Goal: Navigation & Orientation: Find specific page/section

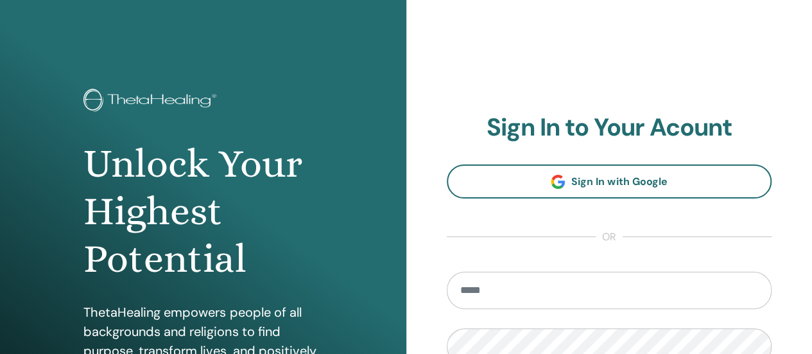
scroll to position [193, 0]
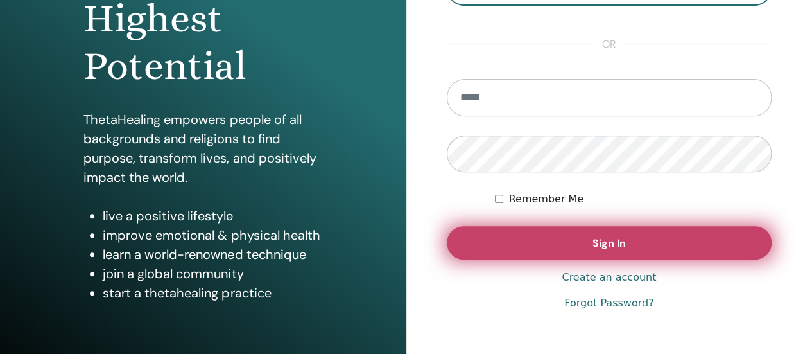
type input "**********"
click at [618, 242] on span "Sign In" at bounding box center [608, 242] width 33 height 13
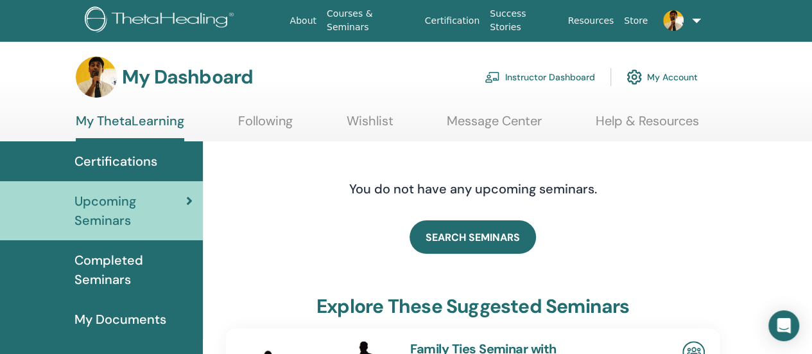
click at [566, 70] on link "Instructor Dashboard" at bounding box center [540, 77] width 110 height 28
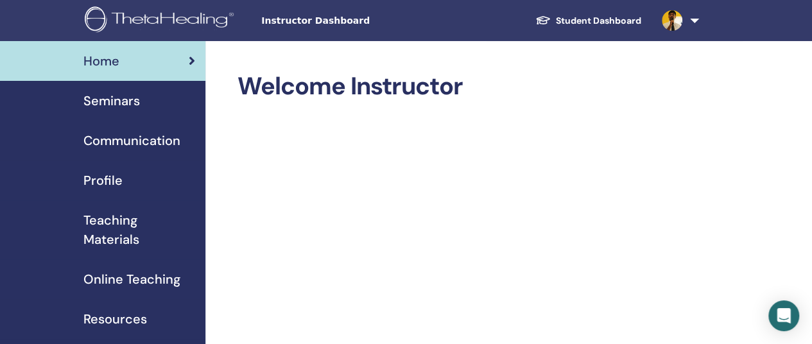
click at [131, 107] on span "Seminars" at bounding box center [111, 100] width 56 height 19
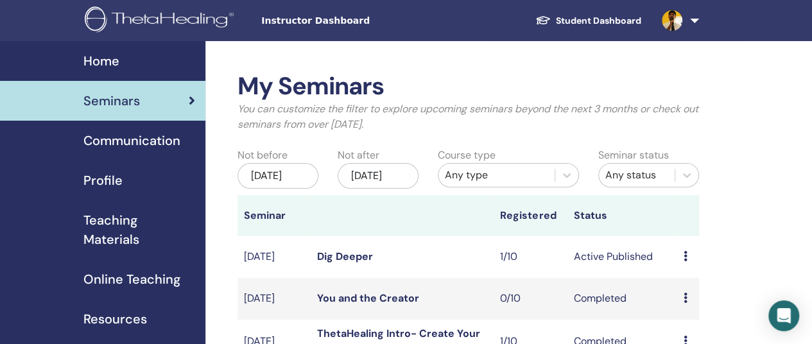
click at [112, 57] on span "Home" at bounding box center [101, 60] width 36 height 19
